Goal: Check status

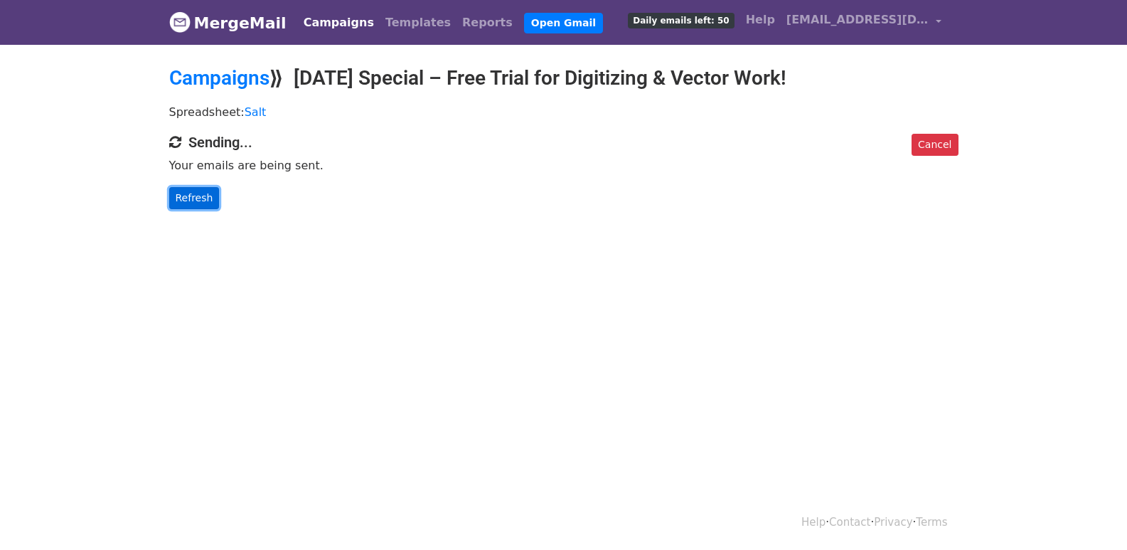
click at [175, 196] on link "Refresh" at bounding box center [194, 198] width 51 height 22
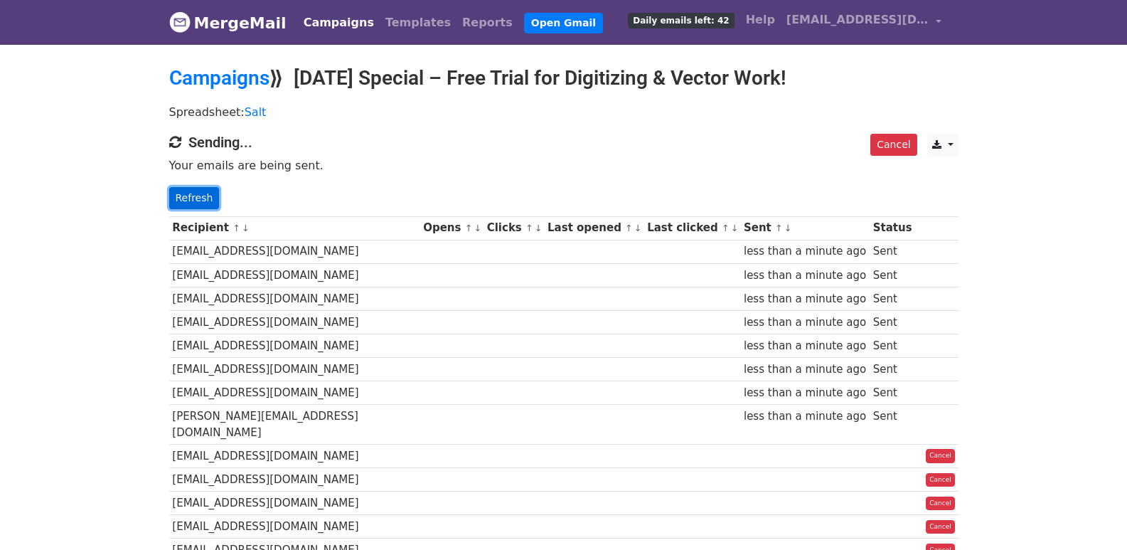
click at [184, 190] on link "Refresh" at bounding box center [194, 198] width 51 height 22
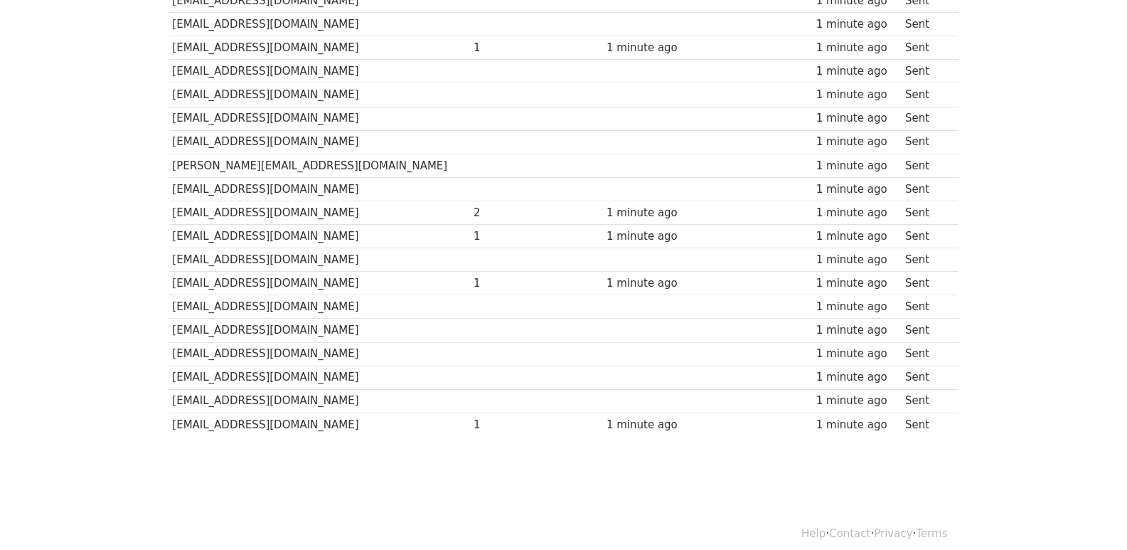
scroll to position [990, 0]
